Goal: Ask a question

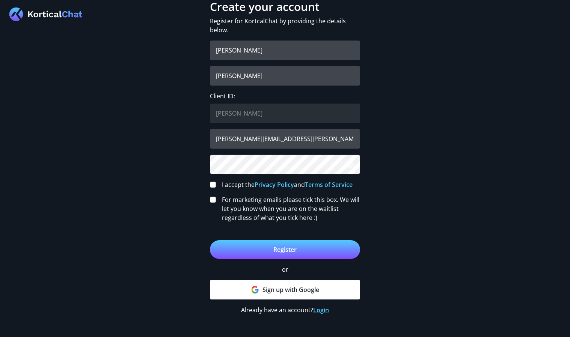
click at [319, 313] on link "Login" at bounding box center [321, 310] width 16 height 8
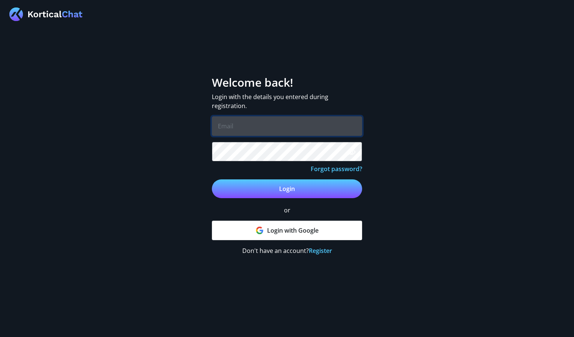
type input "[PERSON_NAME][EMAIL_ADDRESS][PERSON_NAME][DOMAIN_NAME]"
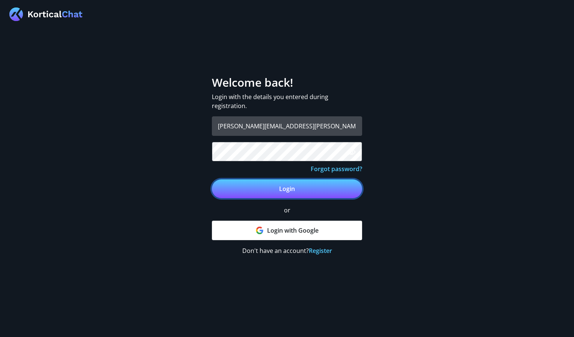
click at [285, 190] on button "Login" at bounding box center [287, 188] width 150 height 19
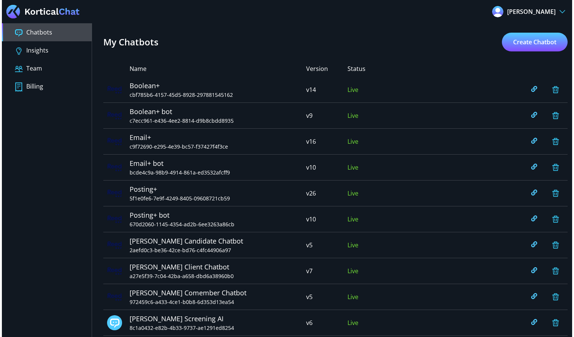
scroll to position [23, 0]
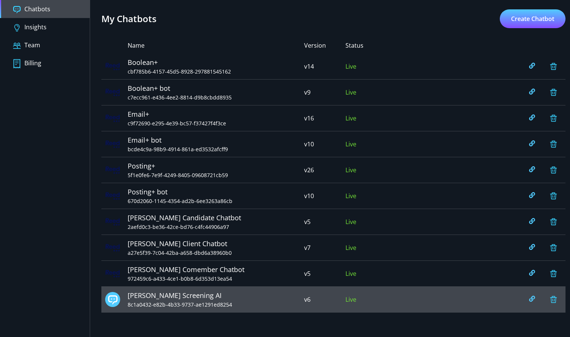
click at [272, 310] on div "[PERSON_NAME] Screening AI 8c1a0432-e82b-4b33-9737-ae1291ed8254 v6 Live" at bounding box center [333, 300] width 464 height 26
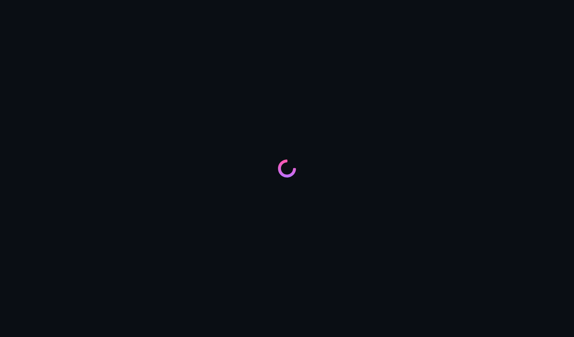
type input "[URL][DOMAIN_NAME][PERSON_NAME]"
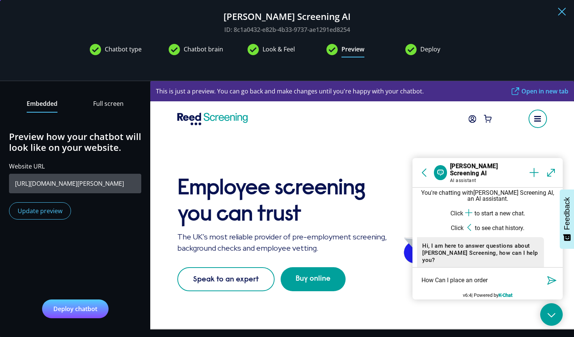
type textarea "How Can I place an order?"
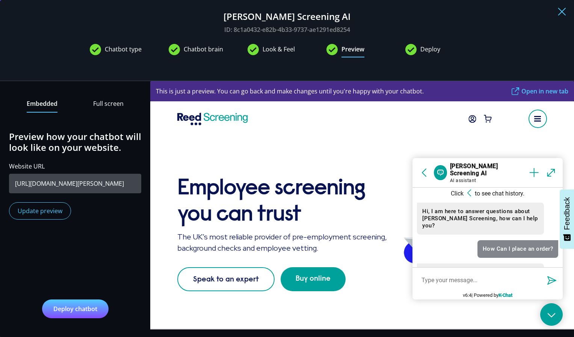
scroll to position [118, 0]
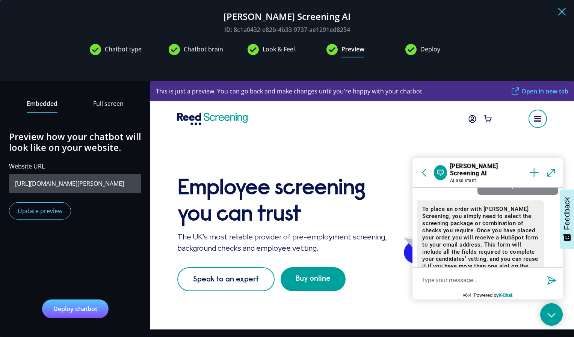
drag, startPoint x: 442, startPoint y: 261, endPoint x: 444, endPoint y: 252, distance: 9.7
click at [444, 252] on p "To place an order with [PERSON_NAME] Screening, you simply need to select the s…" at bounding box center [480, 240] width 116 height 71
click at [443, 273] on textarea at bounding box center [480, 280] width 126 height 16
type textarea "/What is the link to do this"
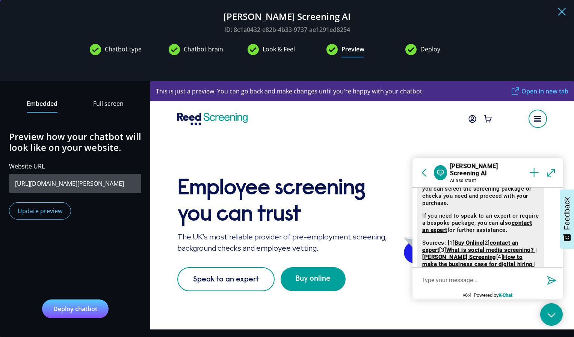
scroll to position [371, 0]
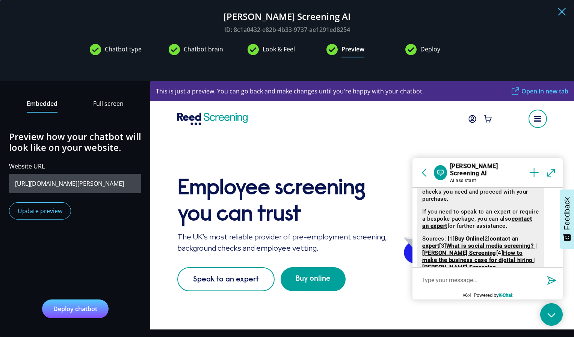
click at [504, 282] on textarea at bounding box center [480, 280] width 126 height 16
click at [449, 279] on textarea at bounding box center [480, 280] width 126 height 16
click at [553, 258] on k-chat-message at bounding box center [487, 217] width 150 height 127
click at [445, 279] on textarea at bounding box center [480, 280] width 126 height 16
